Goal: Communication & Community: Answer question/provide support

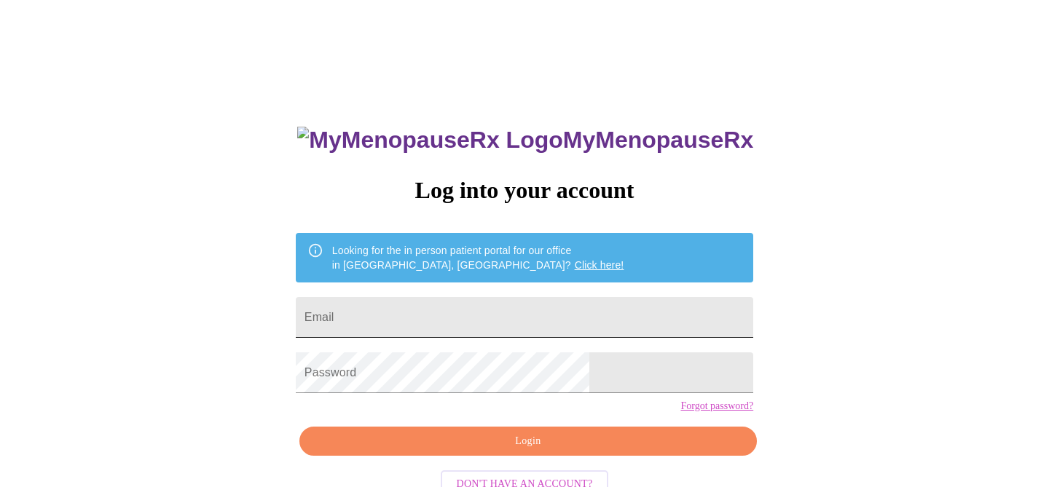
click at [486, 316] on input "Email" at bounding box center [524, 317] width 457 height 41
type input "[PERSON_NAME][EMAIL_ADDRESS][PERSON_NAME][DOMAIN_NAME]"
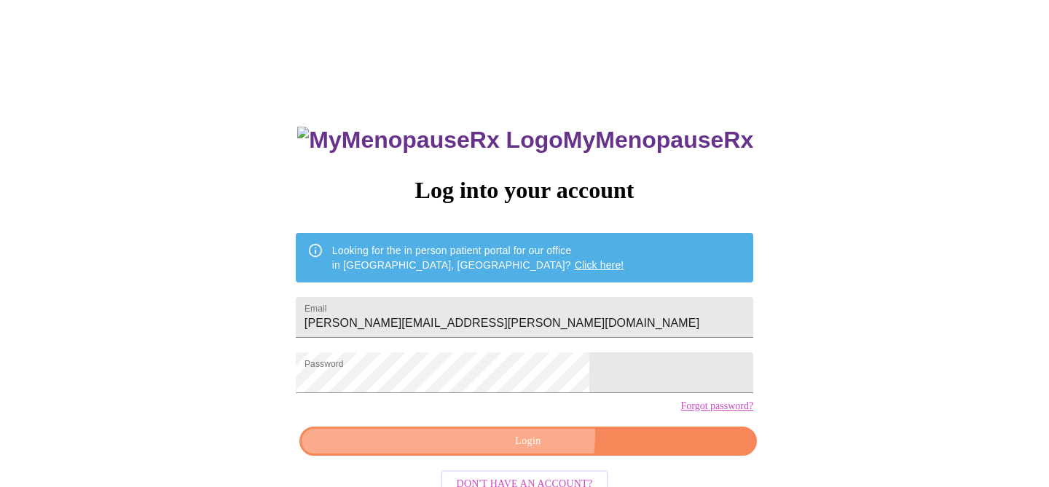
click at [516, 451] on span "Login" at bounding box center [528, 442] width 424 height 18
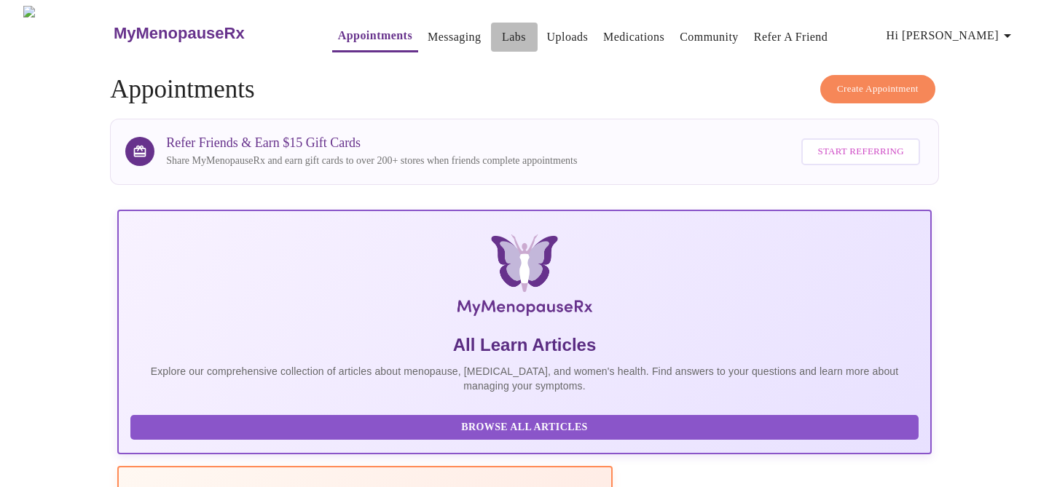
click at [502, 36] on link "Labs" at bounding box center [514, 37] width 24 height 20
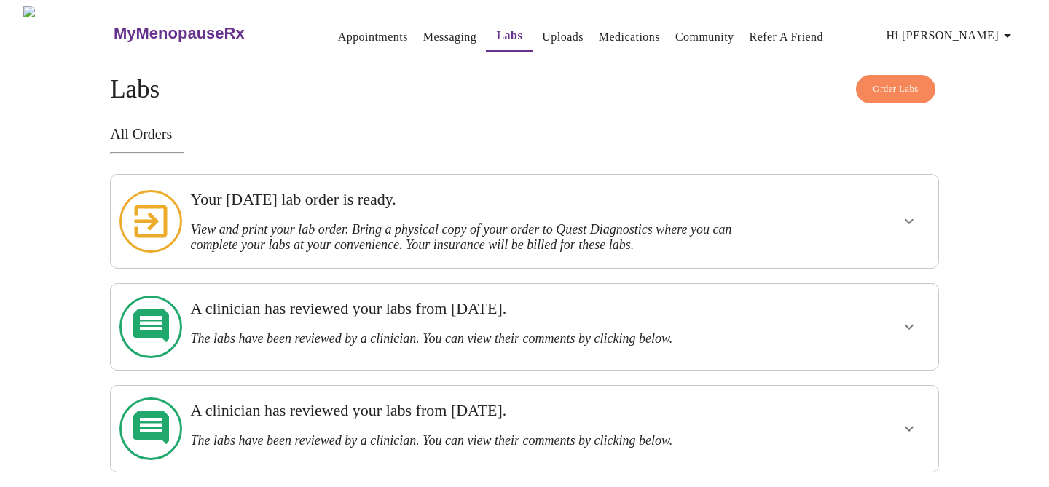
click at [1013, 33] on icon "button" at bounding box center [1006, 35] width 17 height 17
click at [966, 192] on div at bounding box center [524, 243] width 1049 height 487
click at [909, 221] on icon "show more" at bounding box center [908, 221] width 17 height 17
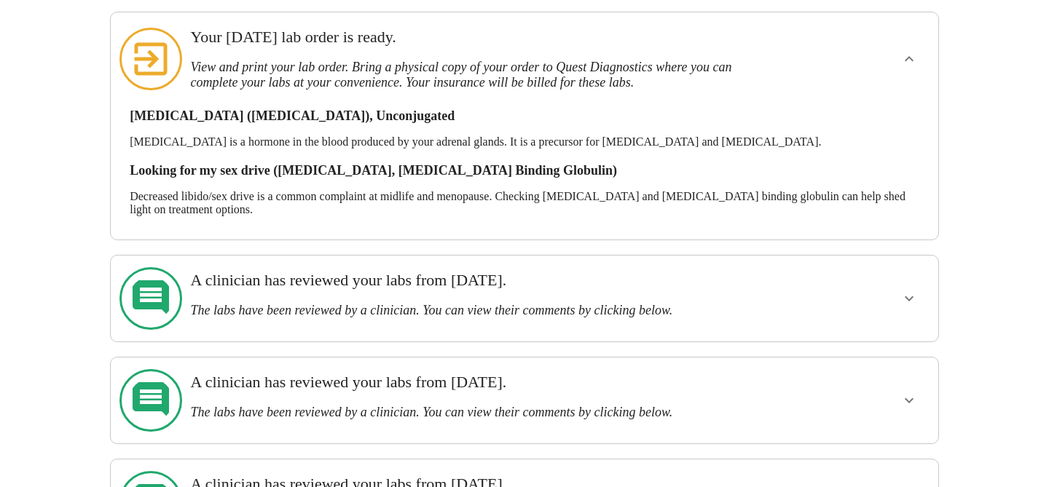
scroll to position [163, 0]
click at [907, 289] on icon "show more" at bounding box center [908, 297] width 17 height 17
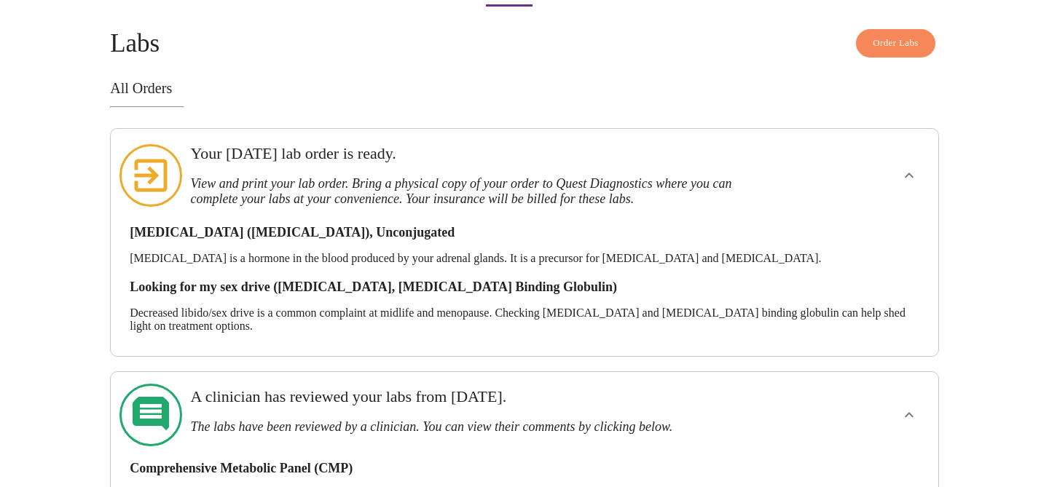
scroll to position [0, 0]
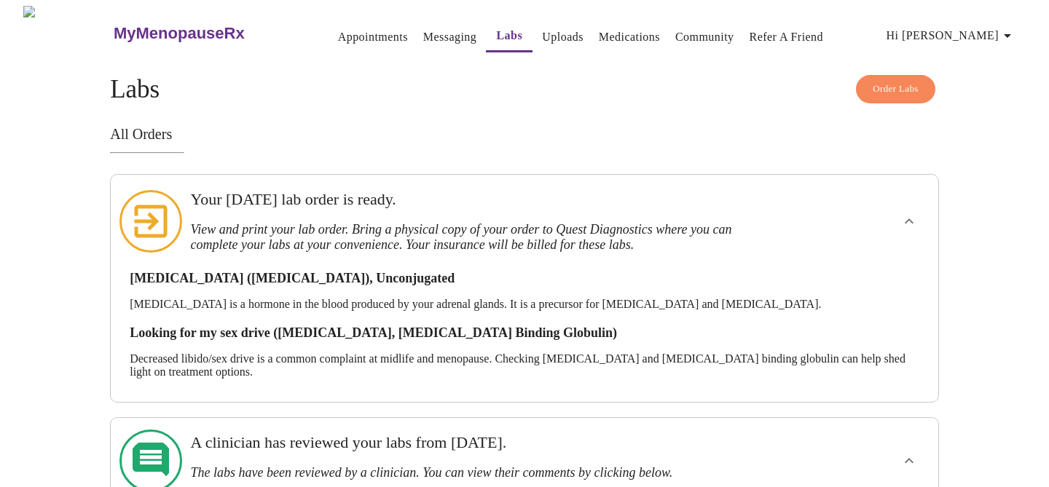
click at [423, 27] on link "Messaging" at bounding box center [449, 37] width 53 height 20
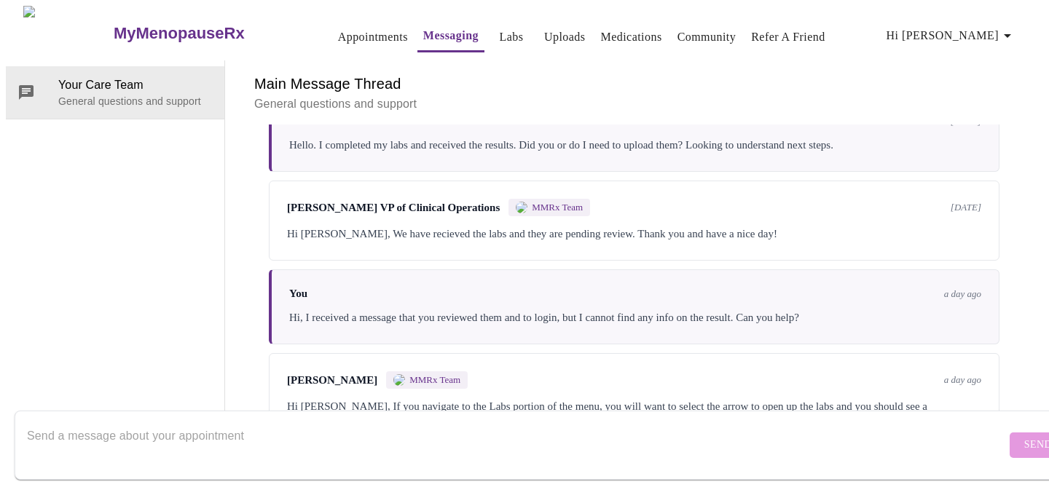
scroll to position [2906, 0]
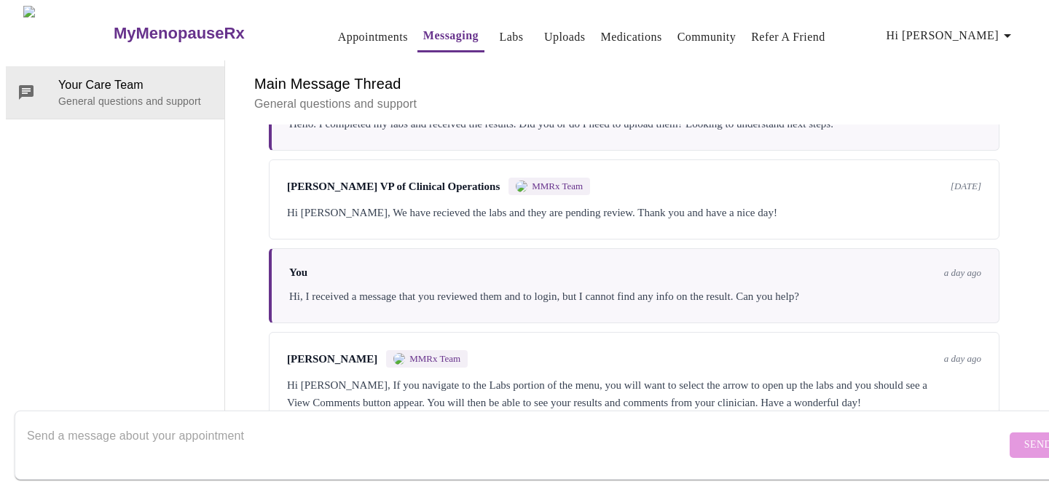
click at [611, 377] on div "Hi [PERSON_NAME], If you navigate to the Labs portion of the menu, you will wan…" at bounding box center [634, 394] width 694 height 35
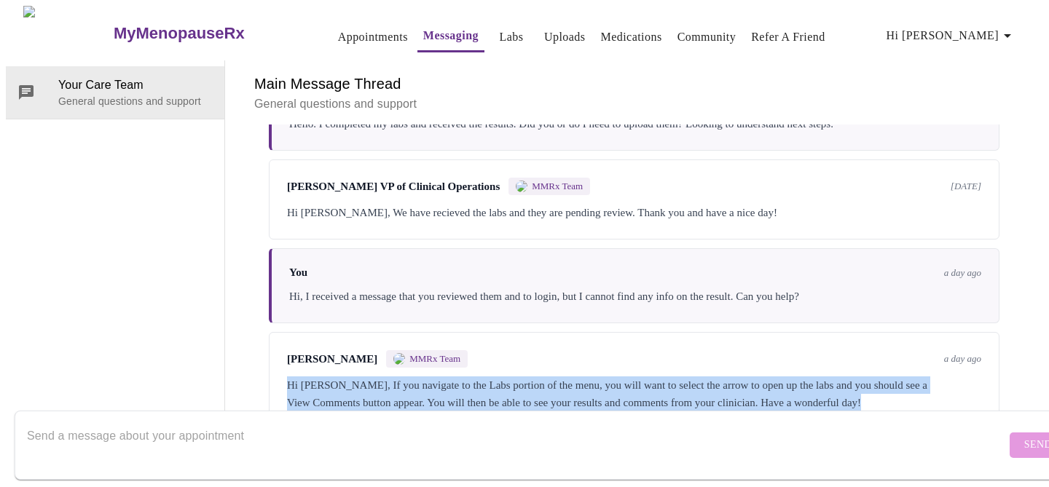
click at [611, 377] on div "Hi [PERSON_NAME], If you navigate to the Labs portion of the menu, you will wan…" at bounding box center [634, 394] width 694 height 35
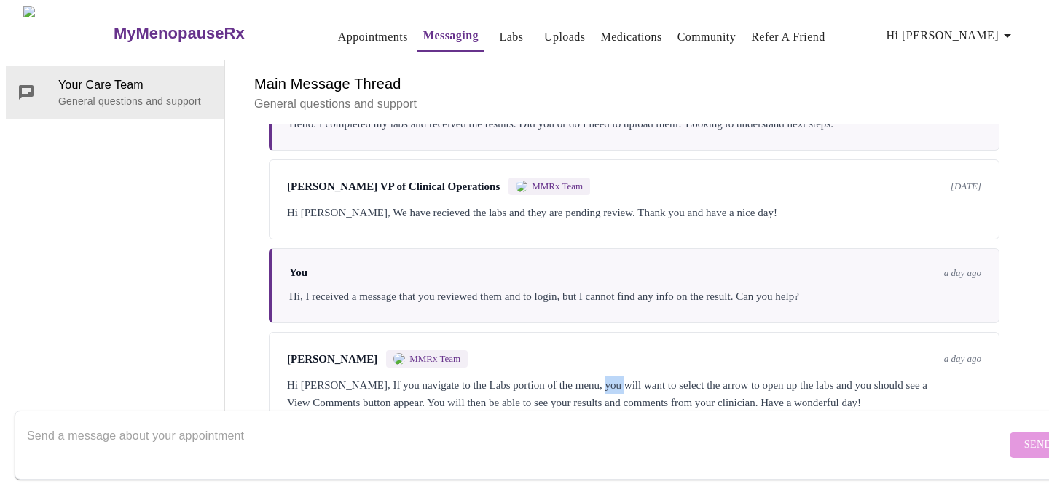
click at [611, 377] on div "Hi [PERSON_NAME], If you navigate to the Labs portion of the menu, you will wan…" at bounding box center [634, 394] width 694 height 35
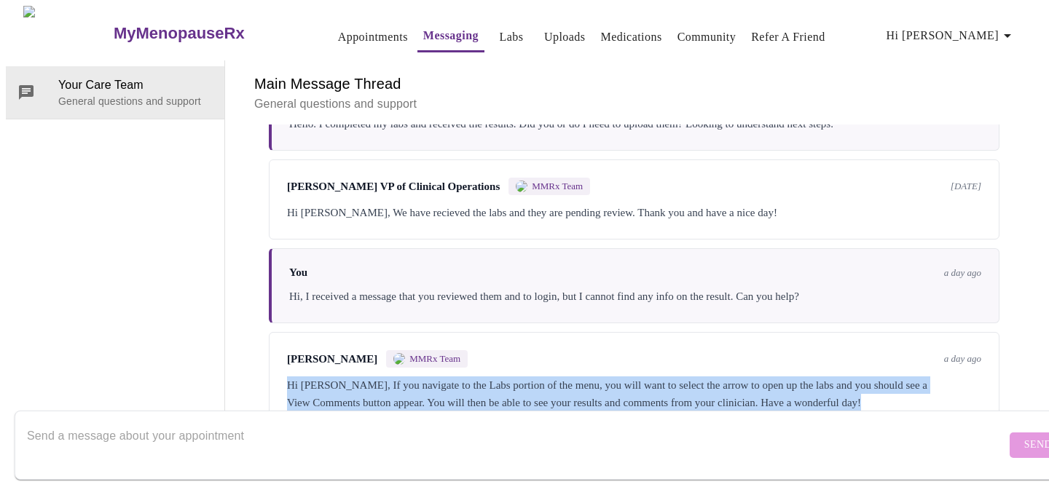
click at [611, 377] on div "Hi [PERSON_NAME], If you navigate to the Labs portion of the menu, you will wan…" at bounding box center [634, 394] width 694 height 35
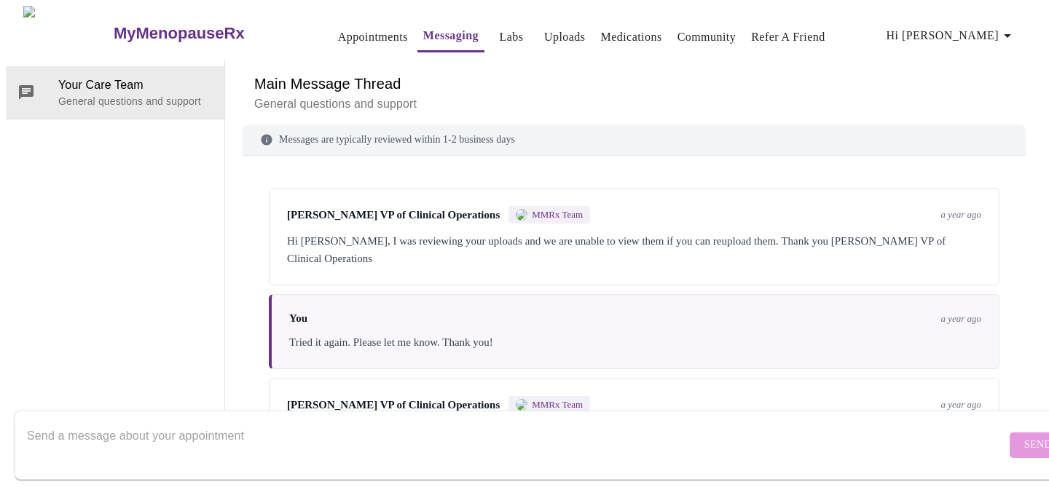
scroll to position [0, 0]
click at [492, 44] on button "Labs" at bounding box center [511, 37] width 47 height 29
click at [500, 35] on link "Labs" at bounding box center [512, 37] width 24 height 20
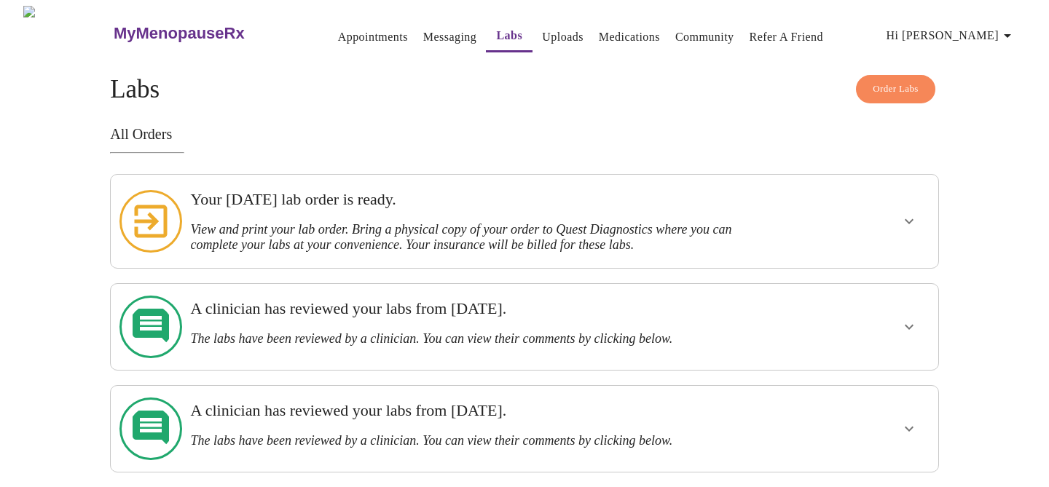
click at [907, 223] on icon "show more" at bounding box center [908, 221] width 17 height 17
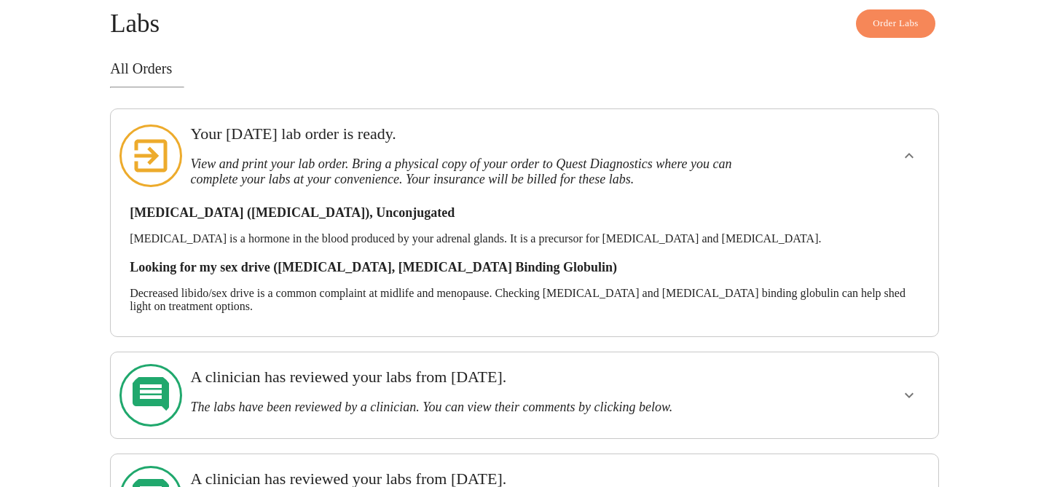
scroll to position [64, 0]
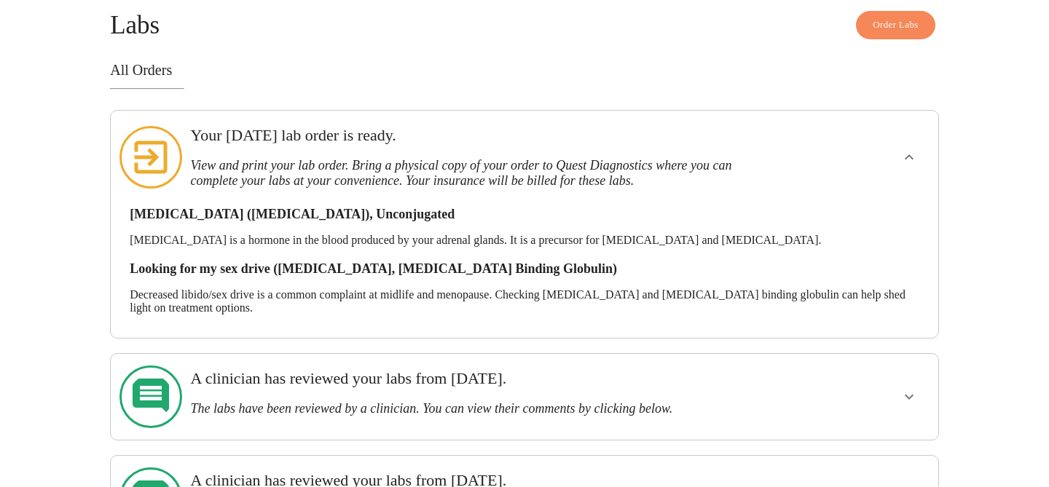
click at [870, 288] on p "Decreased libido/sex drive is a common complaint at midlife and menopause. Chec…" at bounding box center [524, 301] width 789 height 26
click at [177, 142] on div at bounding box center [151, 158] width 68 height 82
click at [161, 145] on icon at bounding box center [150, 157] width 63 height 63
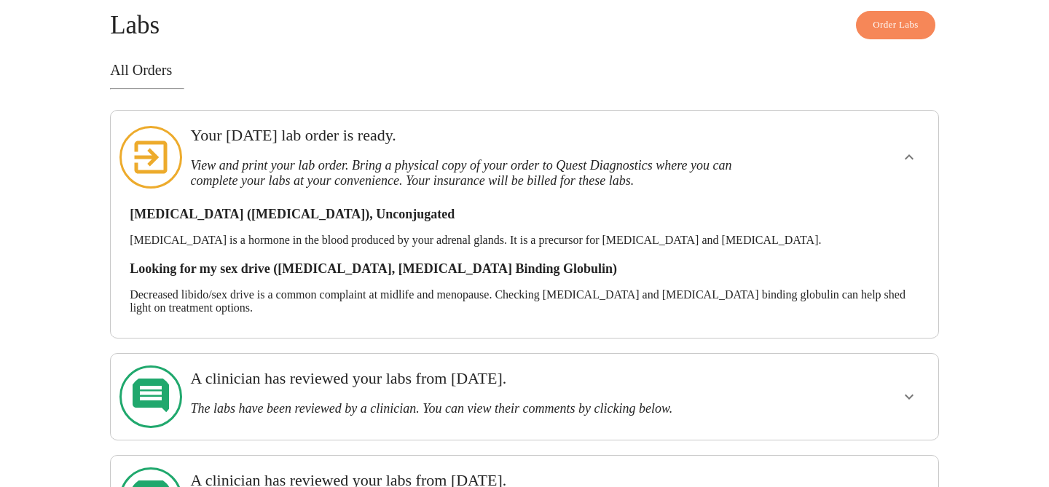
click at [161, 145] on icon at bounding box center [150, 157] width 63 height 63
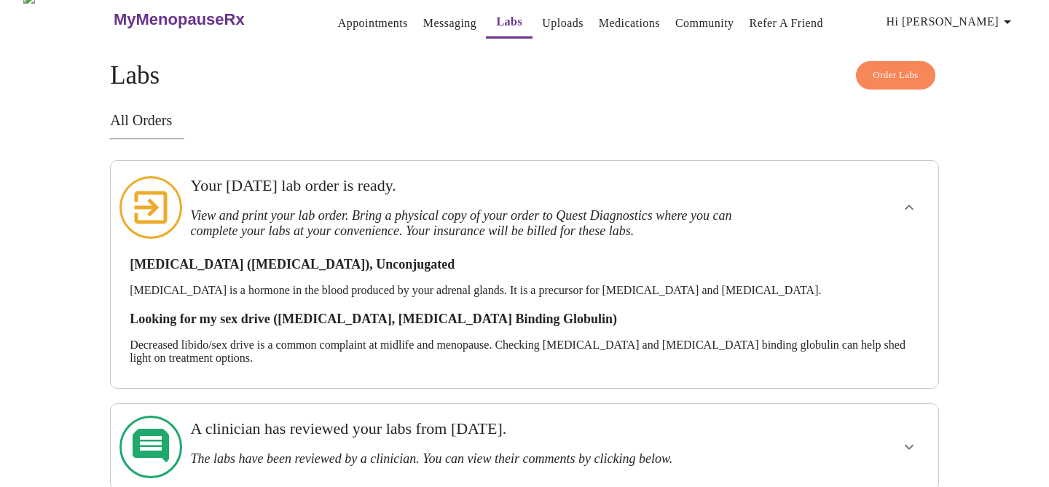
scroll to position [0, 0]
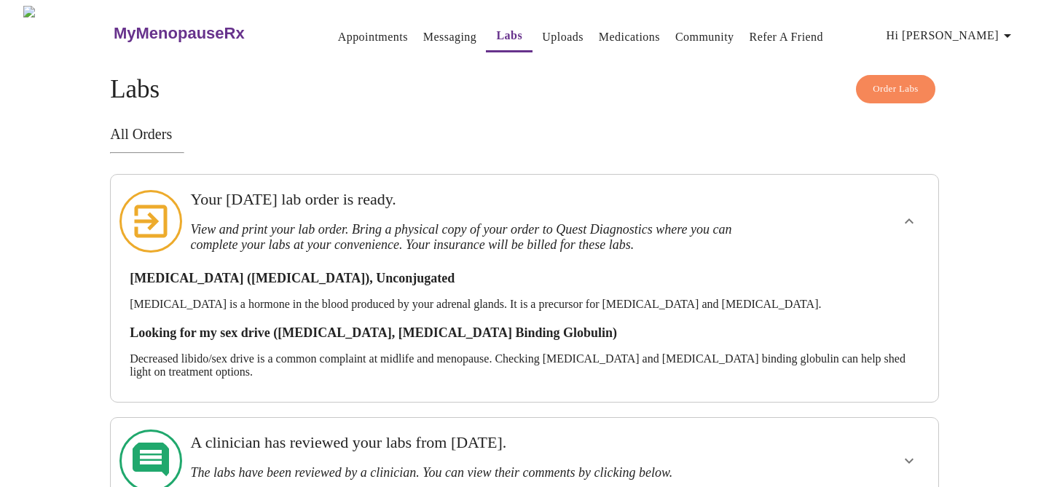
click at [908, 452] on icon "show more" at bounding box center [908, 460] width 17 height 17
click at [423, 39] on link "Messaging" at bounding box center [449, 37] width 53 height 20
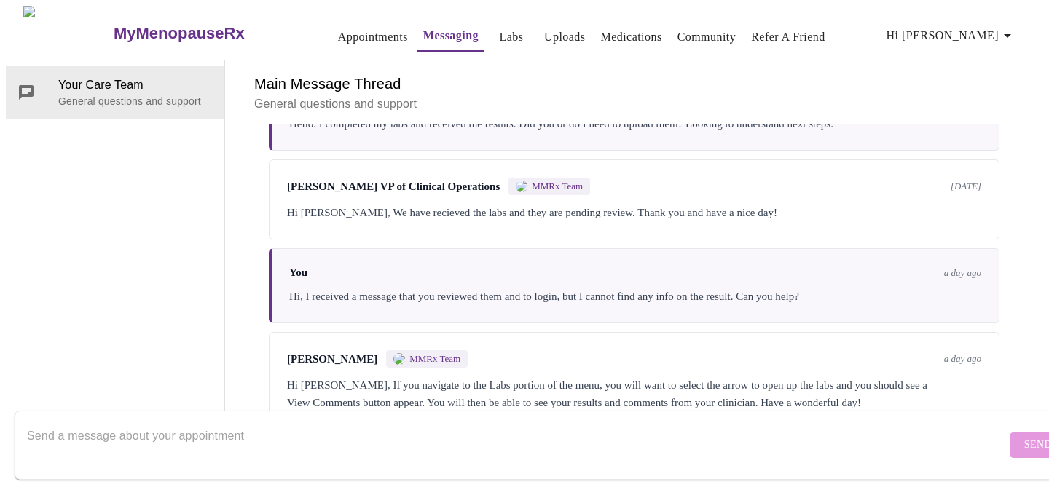
scroll to position [2906, 0]
click at [428, 422] on textarea "Send a message about your appointment" at bounding box center [516, 445] width 979 height 47
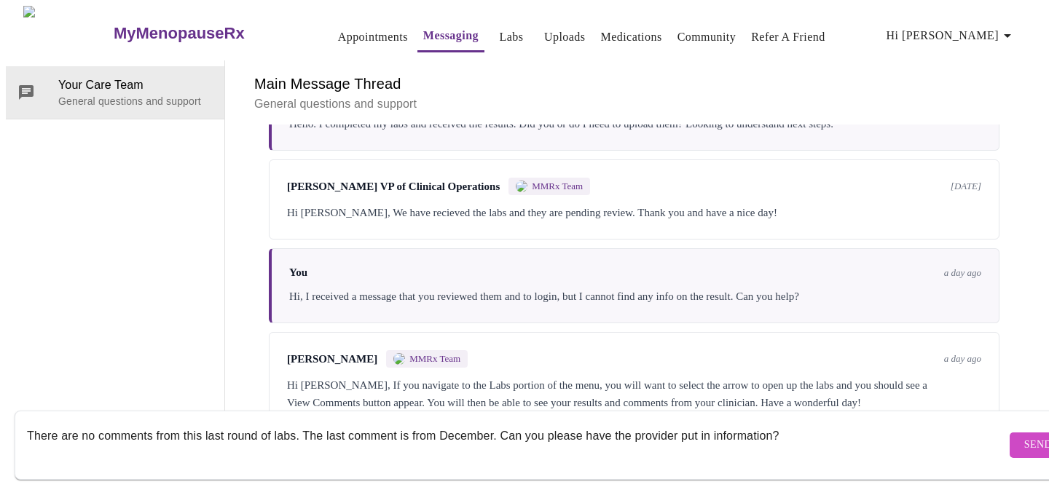
type textarea "There are no comments from this last round of labs. The last comment is from De…"
click at [1010, 433] on button "Send" at bounding box center [1037, 445] width 57 height 25
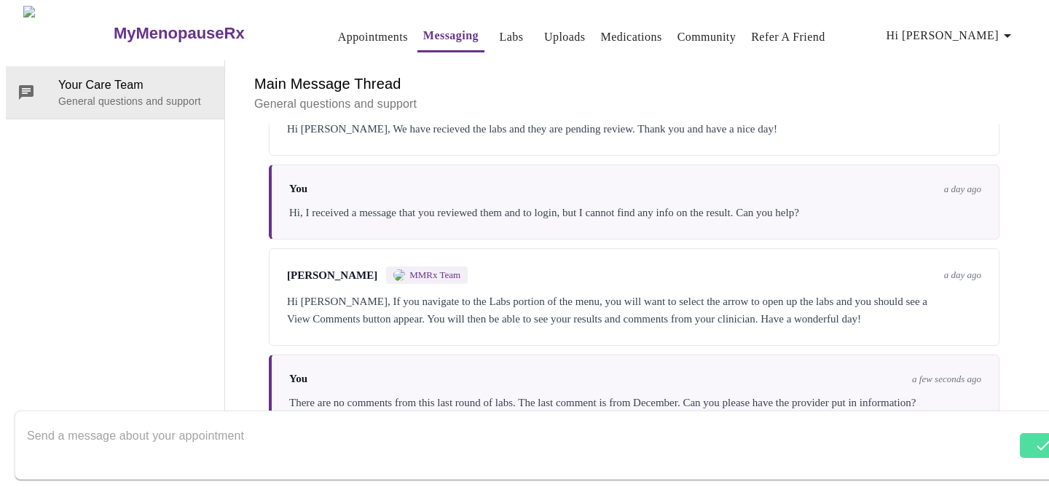
scroll to position [3012, 0]
